Goal: Transaction & Acquisition: Purchase product/service

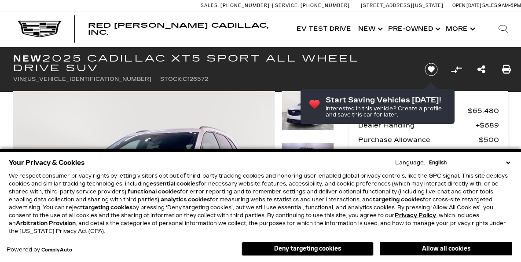
click at [396, 250] on button "Allow all cookies" at bounding box center [446, 248] width 132 height 13
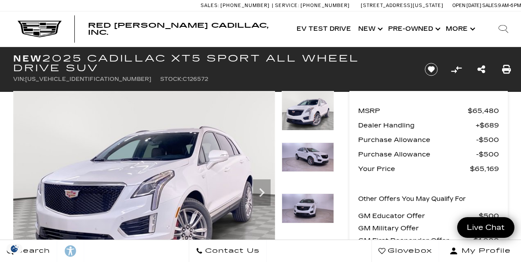
scroll to position [5, 0]
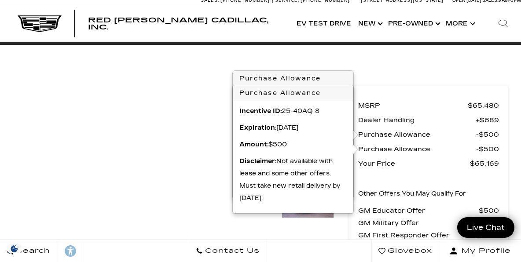
click at [388, 35] on ul "VIN: [US_VEHICLE_IDENTIFICATION_NUMBER] Stock: C126572" at bounding box center [211, 32] width 397 height 12
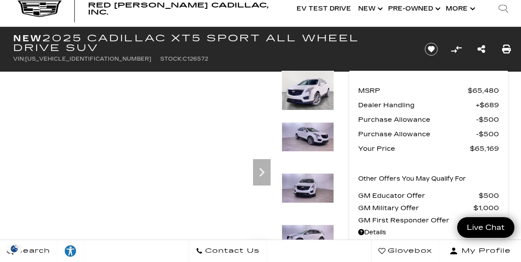
scroll to position [21, 0]
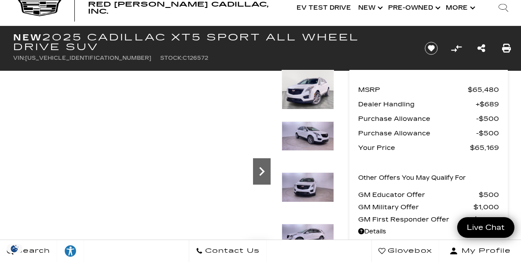
click at [261, 170] on icon "Next" at bounding box center [262, 171] width 5 height 9
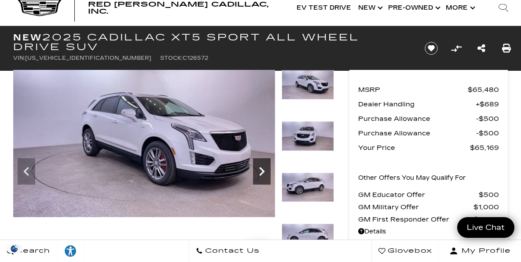
click at [261, 170] on icon "Next" at bounding box center [262, 172] width 18 height 18
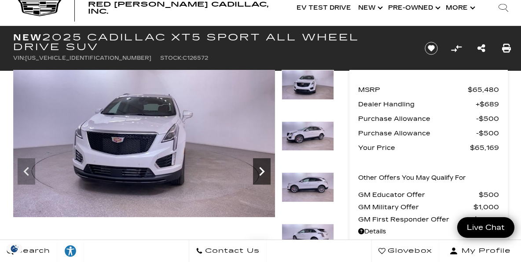
click at [261, 170] on icon "Next" at bounding box center [262, 172] width 18 height 18
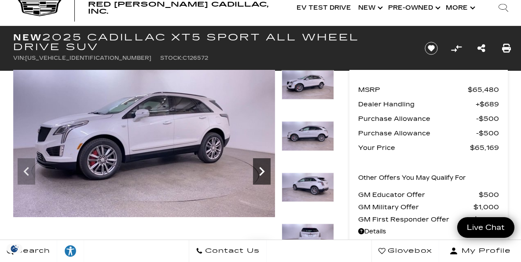
click at [261, 170] on icon "Next" at bounding box center [262, 172] width 18 height 18
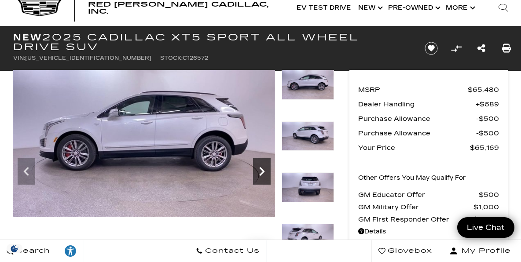
click at [261, 170] on icon "Next" at bounding box center [262, 172] width 18 height 18
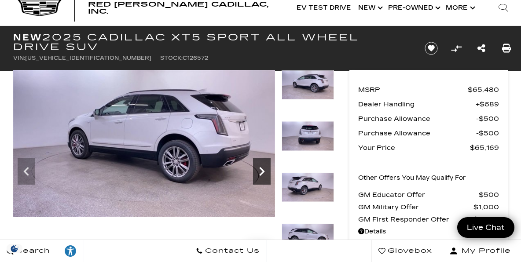
click at [261, 170] on icon "Next" at bounding box center [262, 172] width 18 height 18
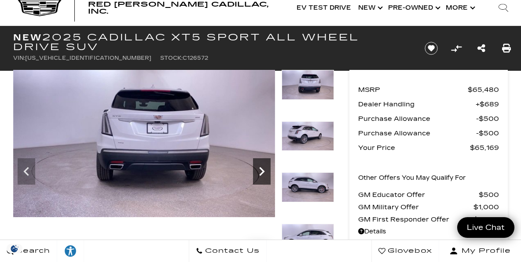
click at [261, 170] on icon "Next" at bounding box center [262, 172] width 18 height 18
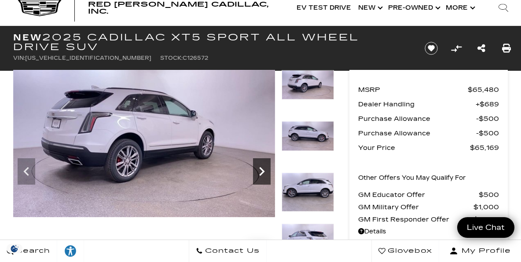
click at [261, 170] on icon "Next" at bounding box center [262, 172] width 18 height 18
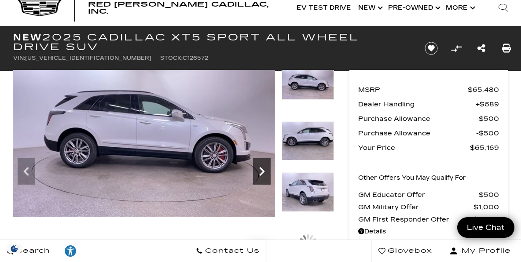
click at [261, 170] on icon "Next" at bounding box center [262, 172] width 18 height 18
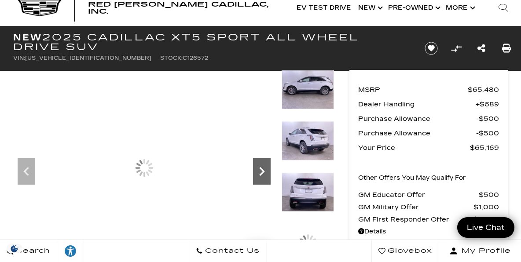
click at [261, 170] on icon "Next" at bounding box center [262, 172] width 18 height 18
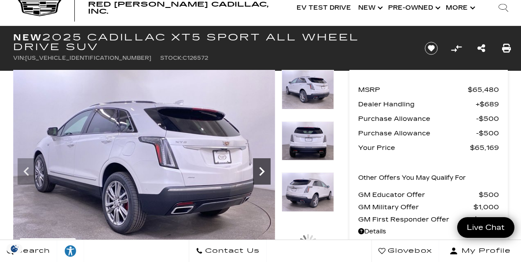
click at [261, 170] on icon "Next" at bounding box center [262, 172] width 18 height 18
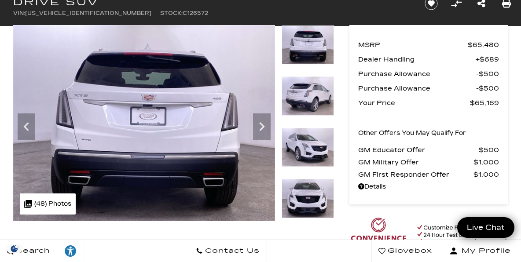
scroll to position [0, 0]
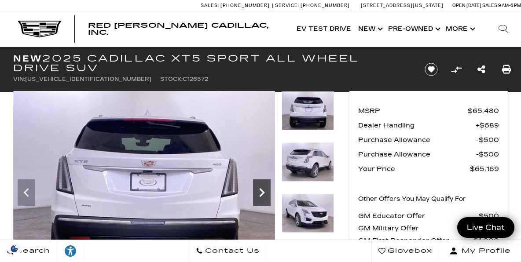
click at [258, 190] on icon "Next" at bounding box center [262, 193] width 18 height 18
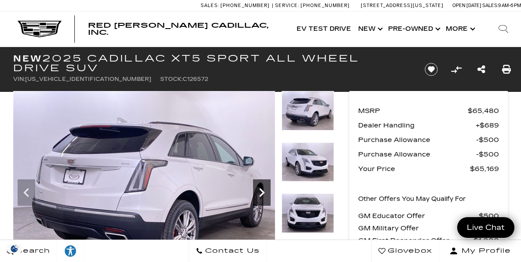
click at [258, 190] on icon "Next" at bounding box center [262, 193] width 18 height 18
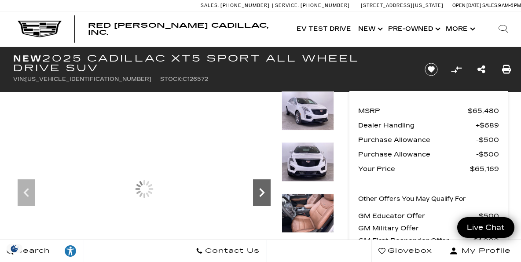
click at [258, 190] on icon "Next" at bounding box center [262, 193] width 18 height 18
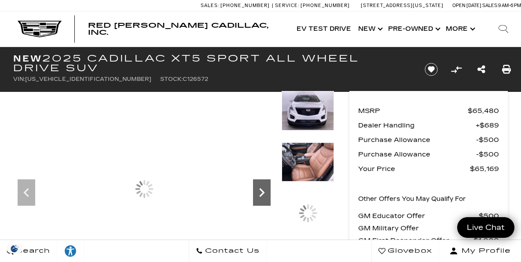
click at [258, 190] on icon "Next" at bounding box center [262, 193] width 18 height 18
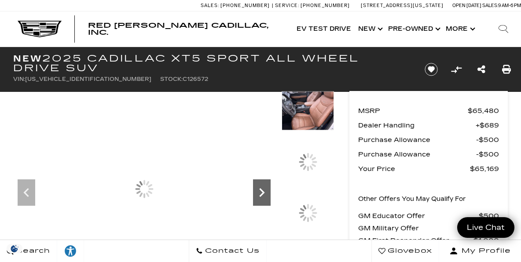
click at [258, 190] on icon "Next" at bounding box center [262, 193] width 18 height 18
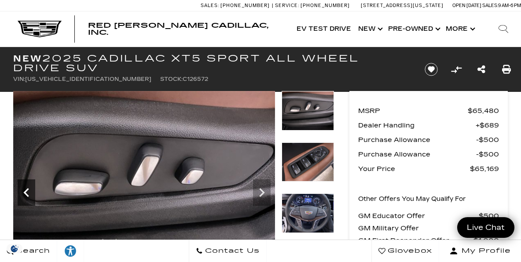
click at [30, 188] on icon "Previous" at bounding box center [27, 193] width 18 height 18
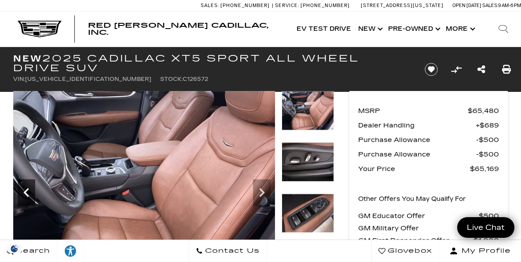
click at [26, 191] on icon "Previous" at bounding box center [25, 192] width 5 height 9
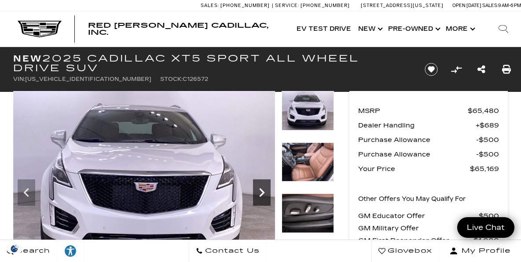
click at [265, 192] on icon "Next" at bounding box center [262, 193] width 18 height 18
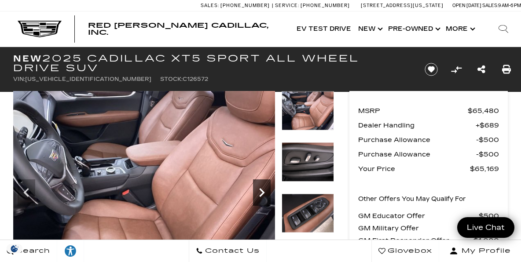
click at [265, 192] on icon "Next" at bounding box center [262, 193] width 18 height 18
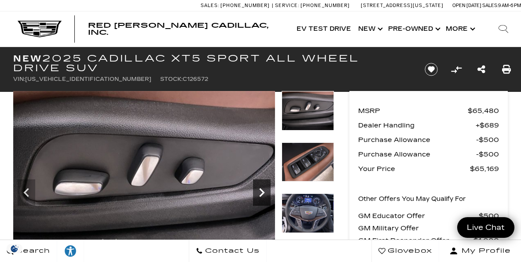
click at [265, 192] on icon "Next" at bounding box center [262, 193] width 18 height 18
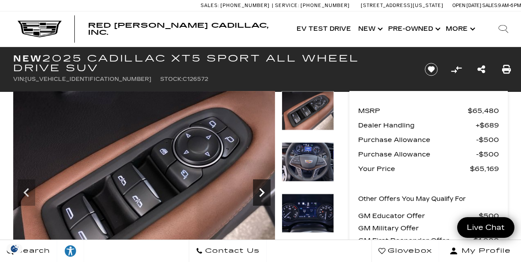
click at [265, 192] on icon "Next" at bounding box center [262, 193] width 18 height 18
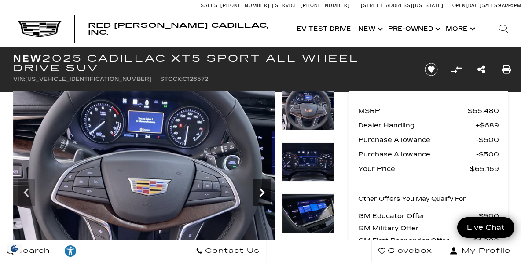
click at [265, 192] on icon "Next" at bounding box center [262, 193] width 18 height 18
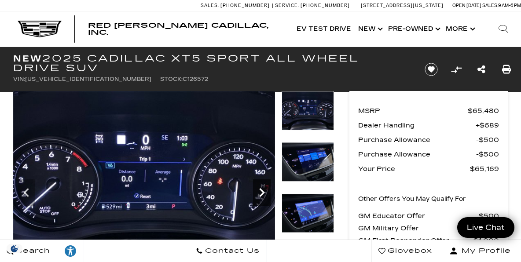
click at [265, 192] on icon "Next" at bounding box center [262, 193] width 18 height 18
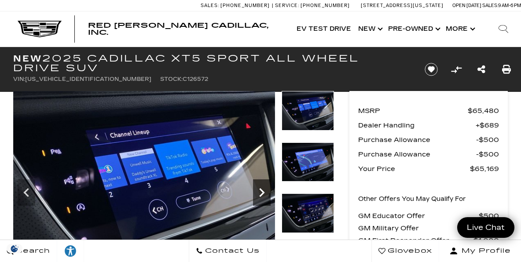
click at [265, 192] on icon "Next" at bounding box center [262, 193] width 18 height 18
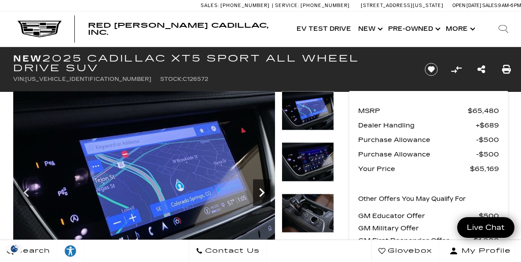
click at [265, 192] on icon "Next" at bounding box center [262, 193] width 18 height 18
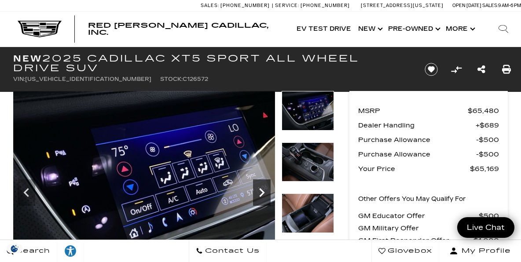
click at [265, 192] on icon "Next" at bounding box center [262, 193] width 18 height 18
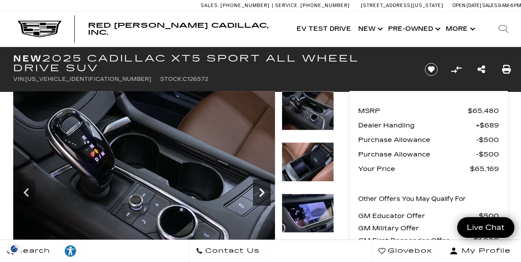
click at [265, 192] on icon "Next" at bounding box center [262, 193] width 18 height 18
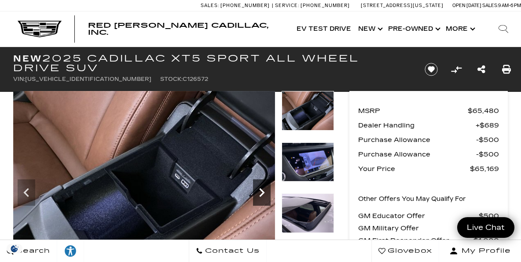
click at [265, 192] on icon "Next" at bounding box center [262, 193] width 18 height 18
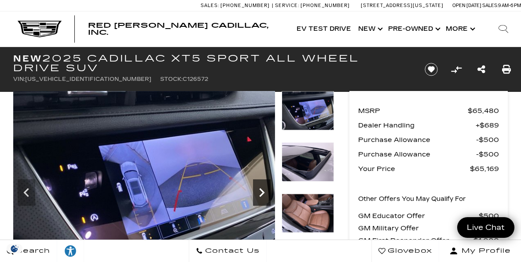
click at [265, 192] on icon "Next" at bounding box center [262, 193] width 18 height 18
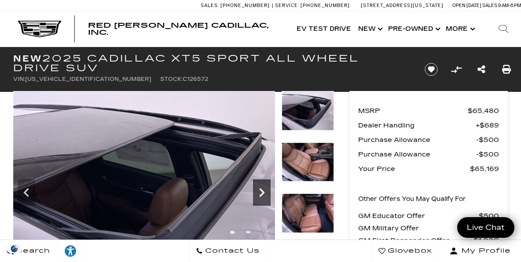
click at [265, 192] on icon "Next" at bounding box center [262, 193] width 18 height 18
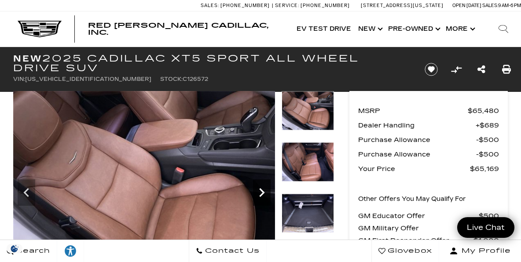
click at [265, 192] on icon "Next" at bounding box center [262, 193] width 18 height 18
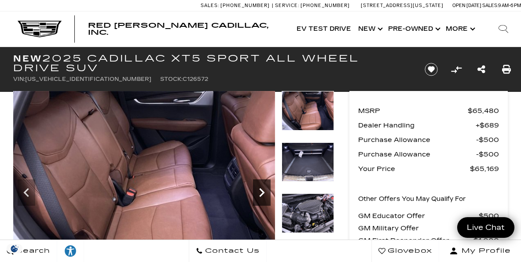
click at [265, 192] on icon "Next" at bounding box center [262, 193] width 18 height 18
